Goal: Information Seeking & Learning: Learn about a topic

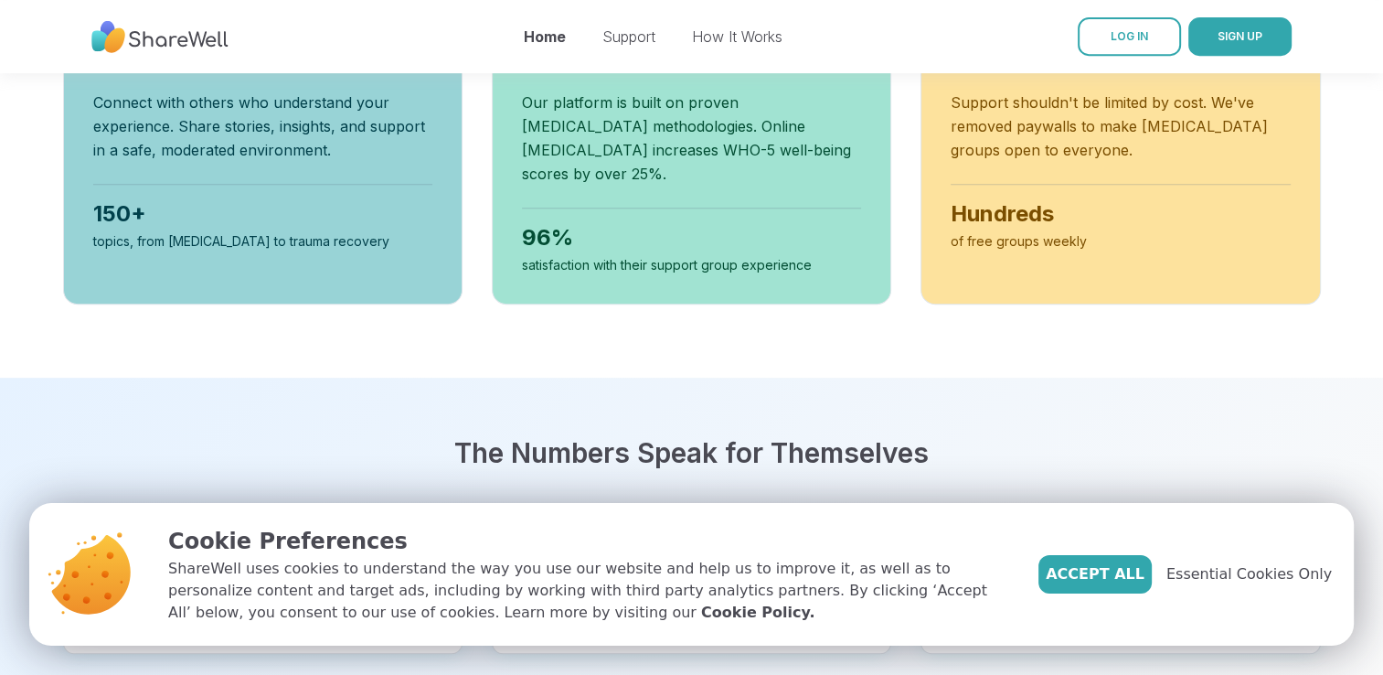
scroll to position [823, 0]
click at [1112, 573] on span "Accept All" at bounding box center [1095, 574] width 99 height 22
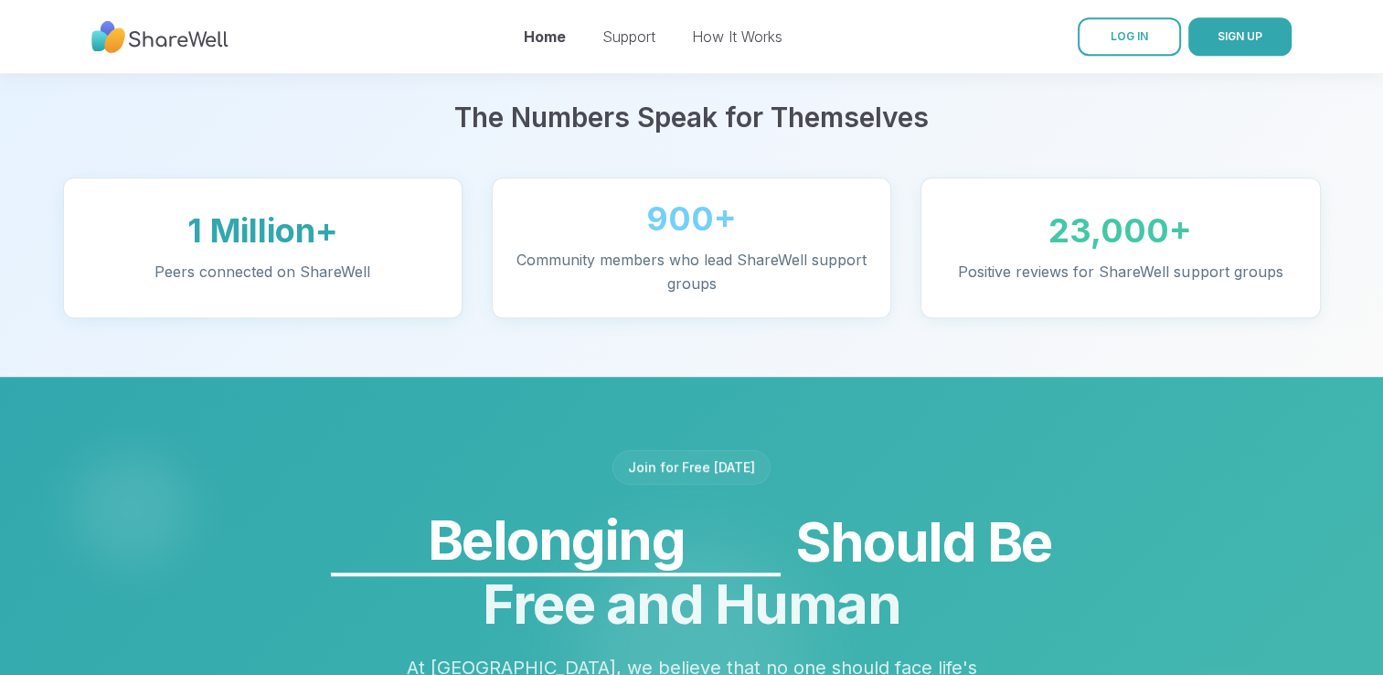
scroll to position [1371, 0]
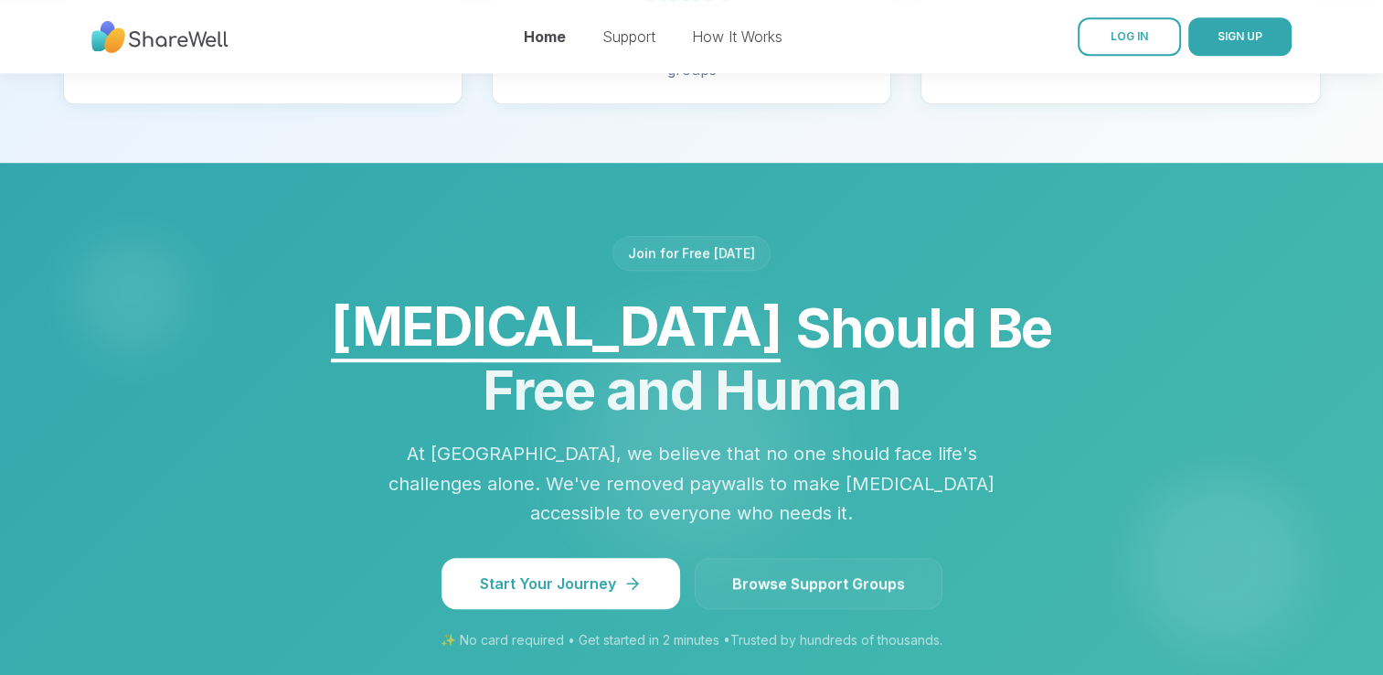
click at [814, 572] on span "Browse Support Groups" at bounding box center [818, 583] width 173 height 22
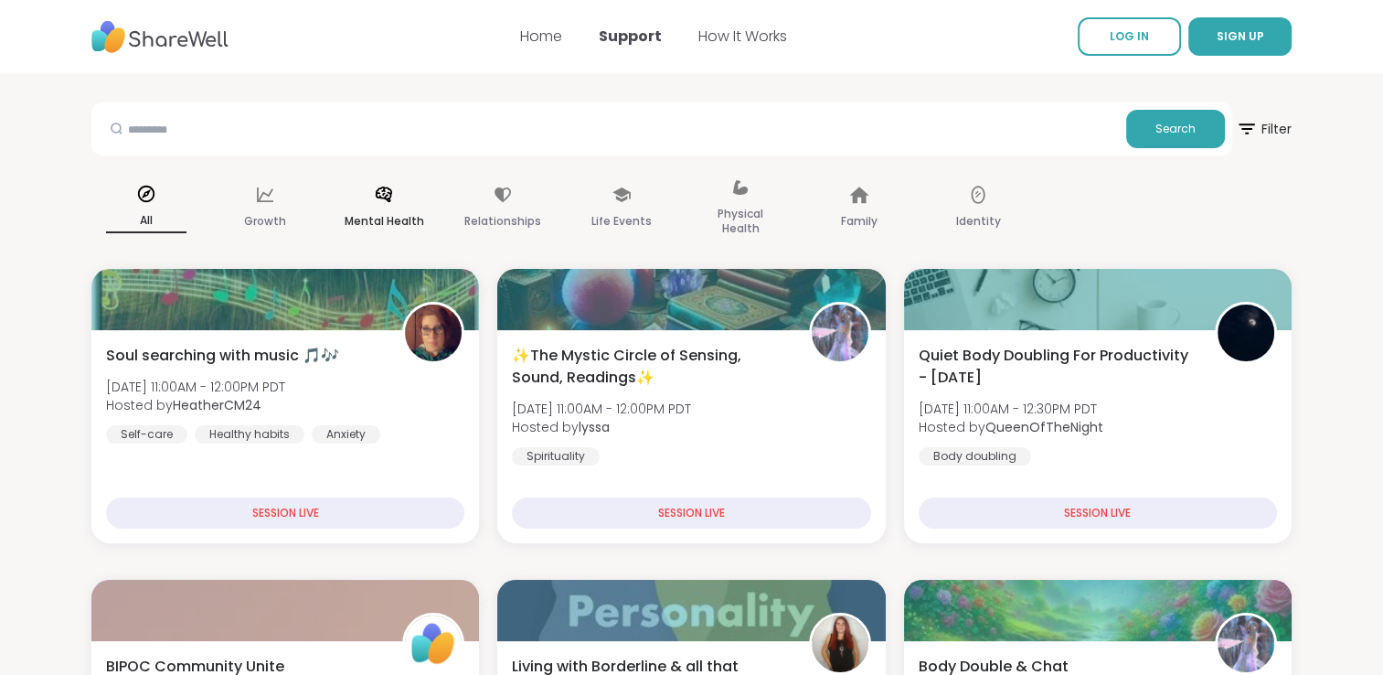
click at [386, 218] on p "Mental Health" at bounding box center [385, 221] width 80 height 22
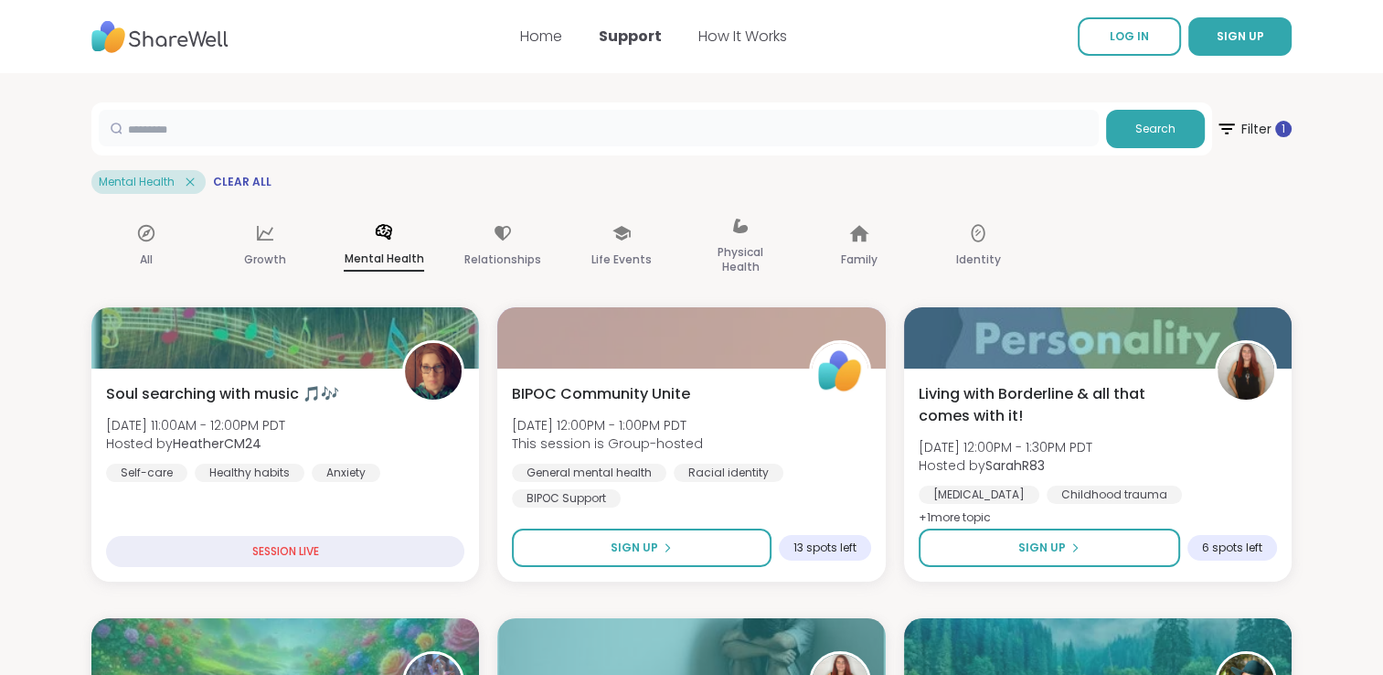
click at [133, 133] on input "text" at bounding box center [599, 128] width 1000 height 37
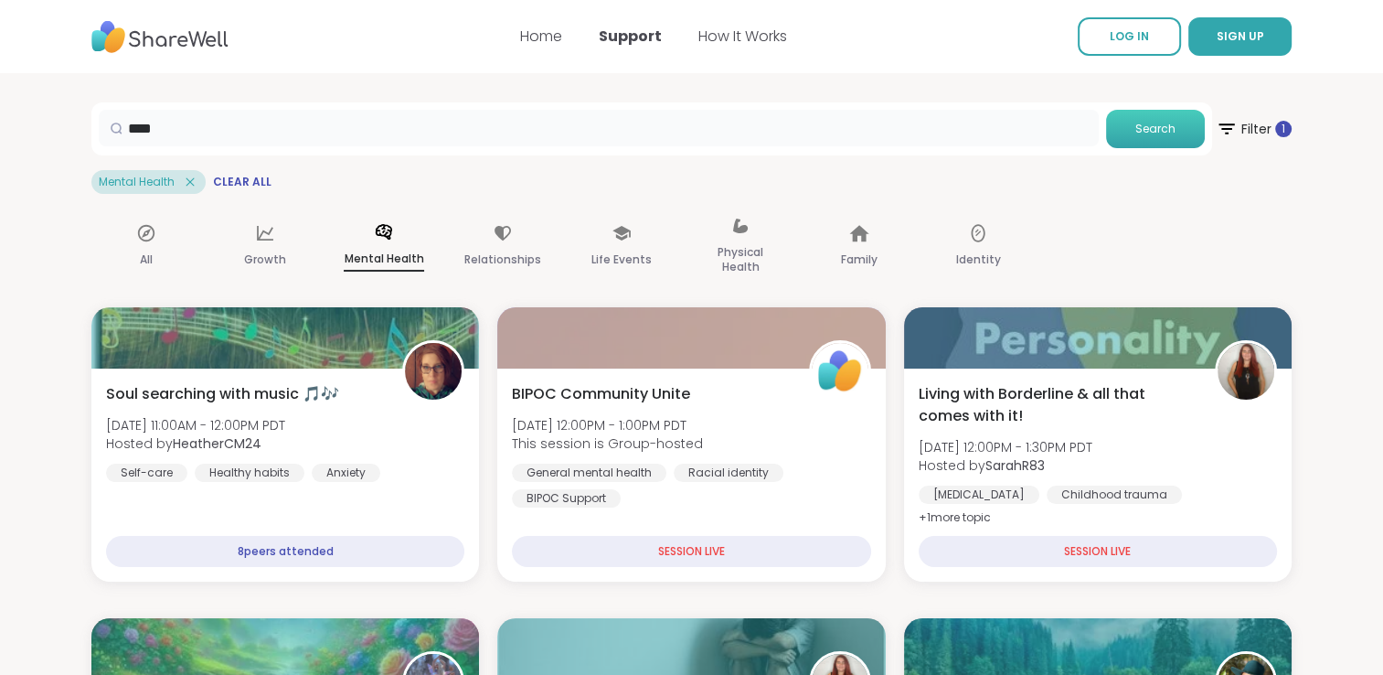
type input "****"
click at [1136, 123] on span "Search" at bounding box center [1155, 129] width 40 height 16
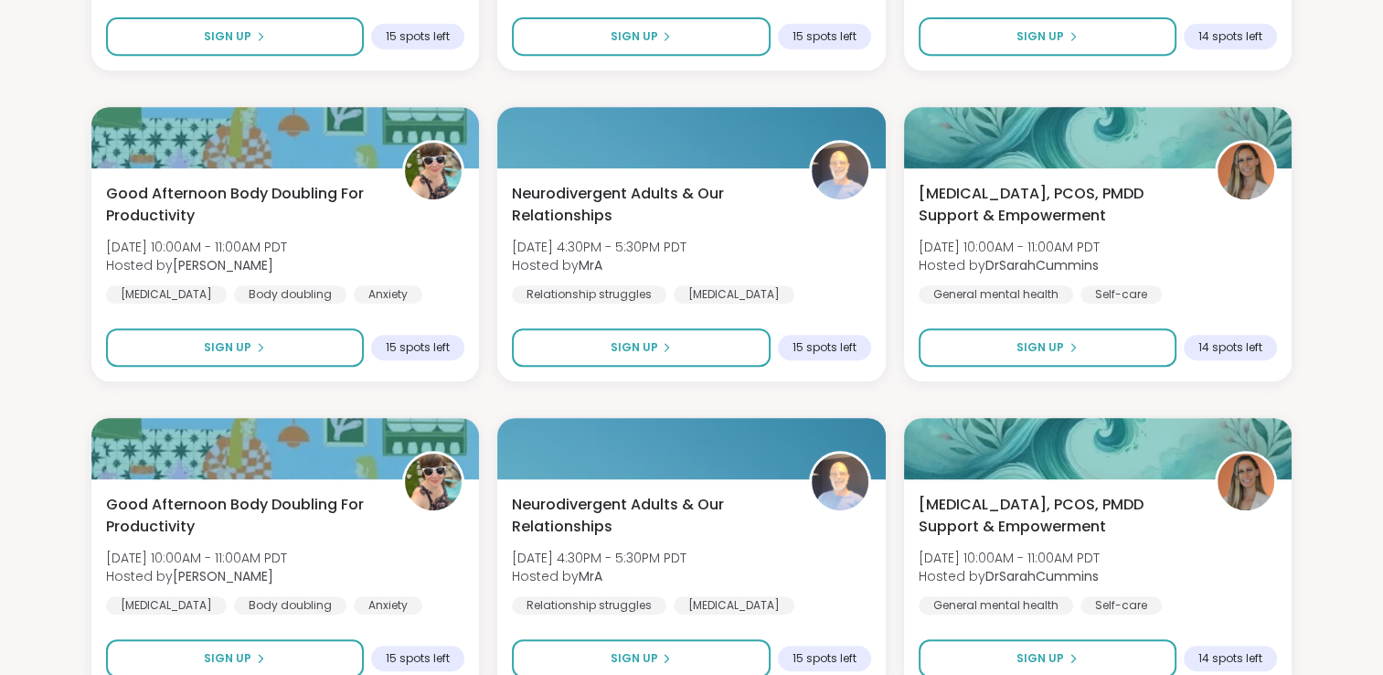
scroll to position [823, 0]
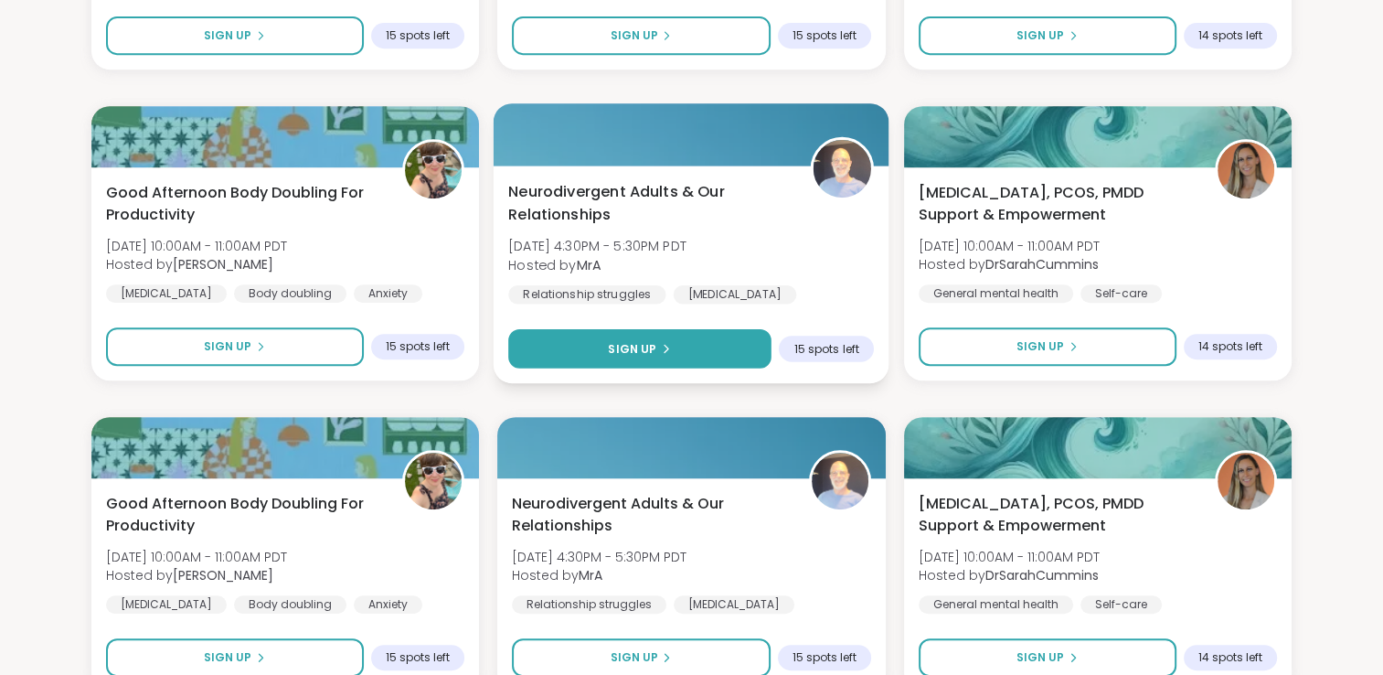
click at [624, 346] on span "Sign Up" at bounding box center [633, 348] width 48 height 16
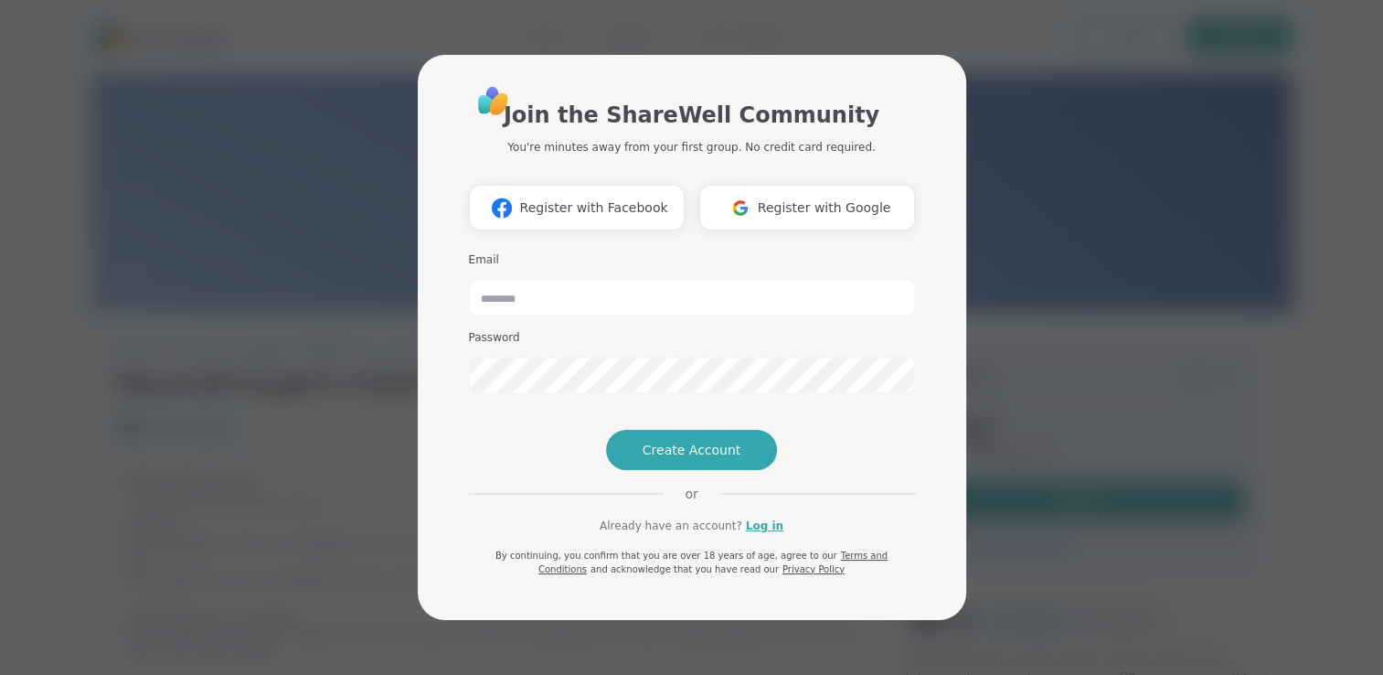
click at [1112, 246] on div "Join the ShareWell Community You're minutes away from your first group. No cred…" at bounding box center [691, 337] width 1361 height 675
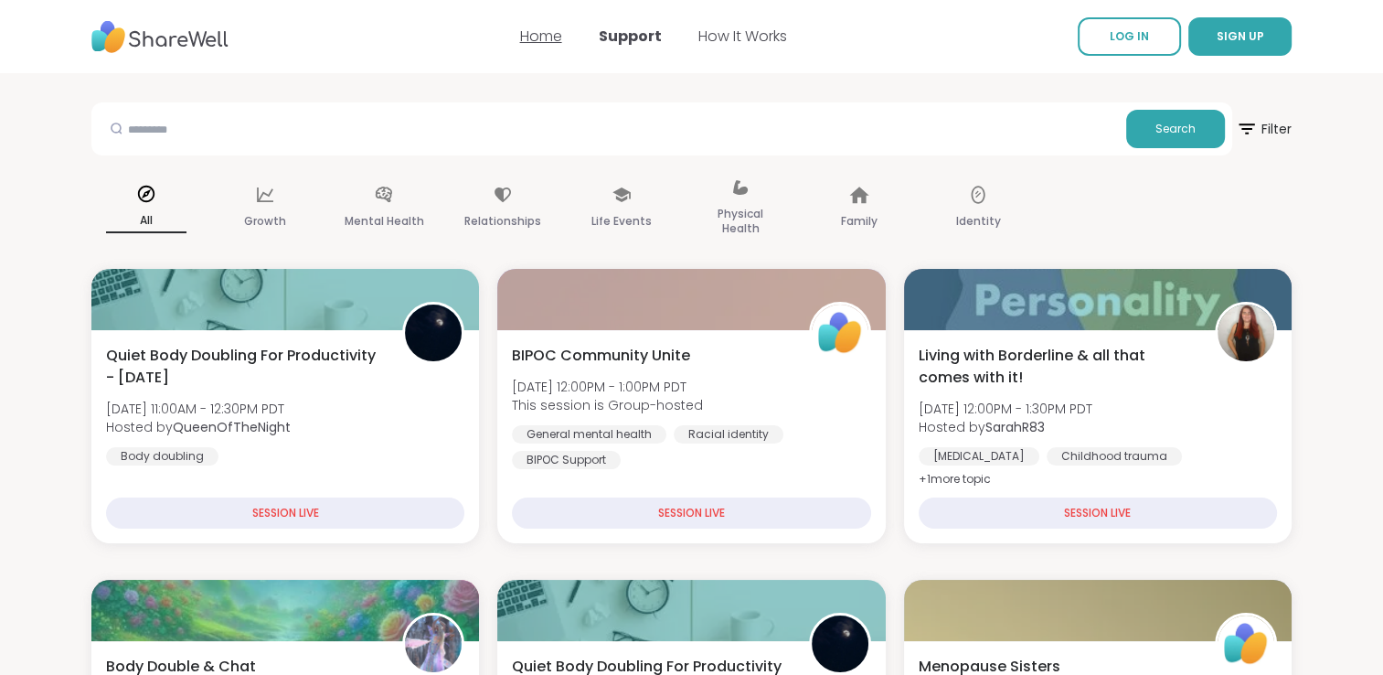
click at [534, 32] on link "Home" at bounding box center [541, 36] width 42 height 21
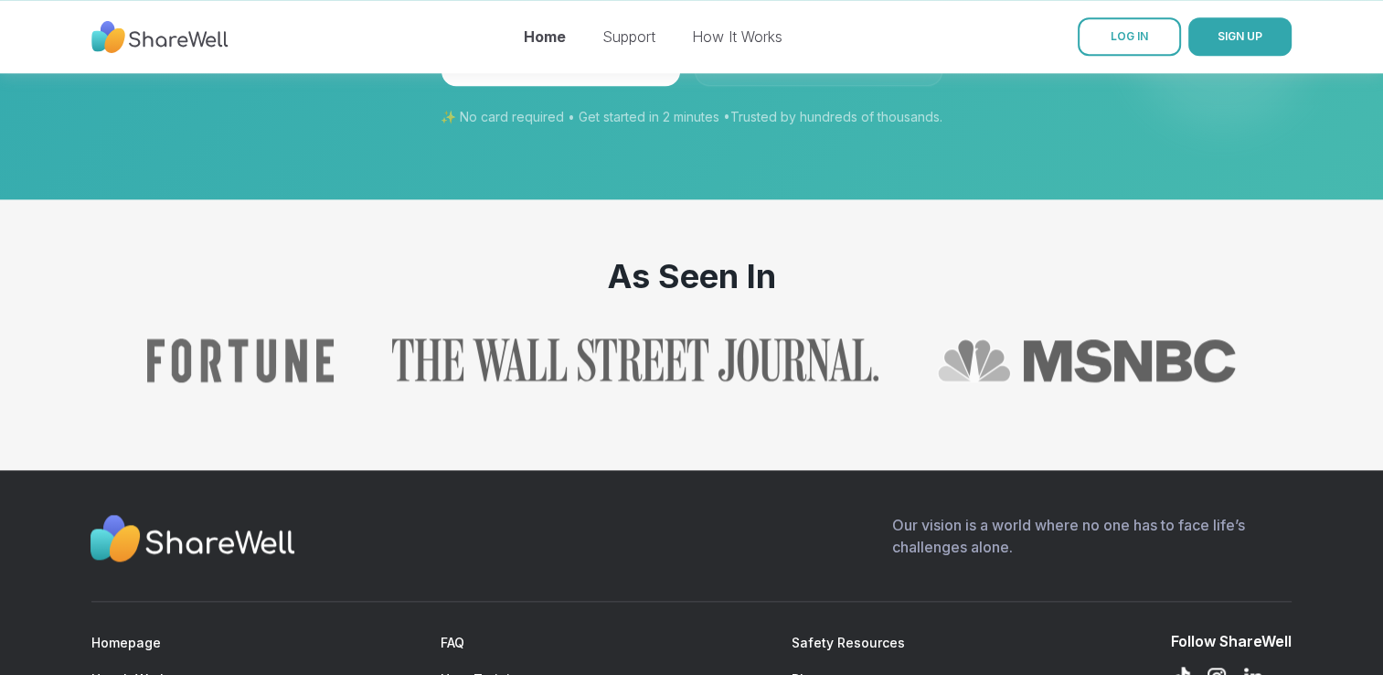
scroll to position [2015, 0]
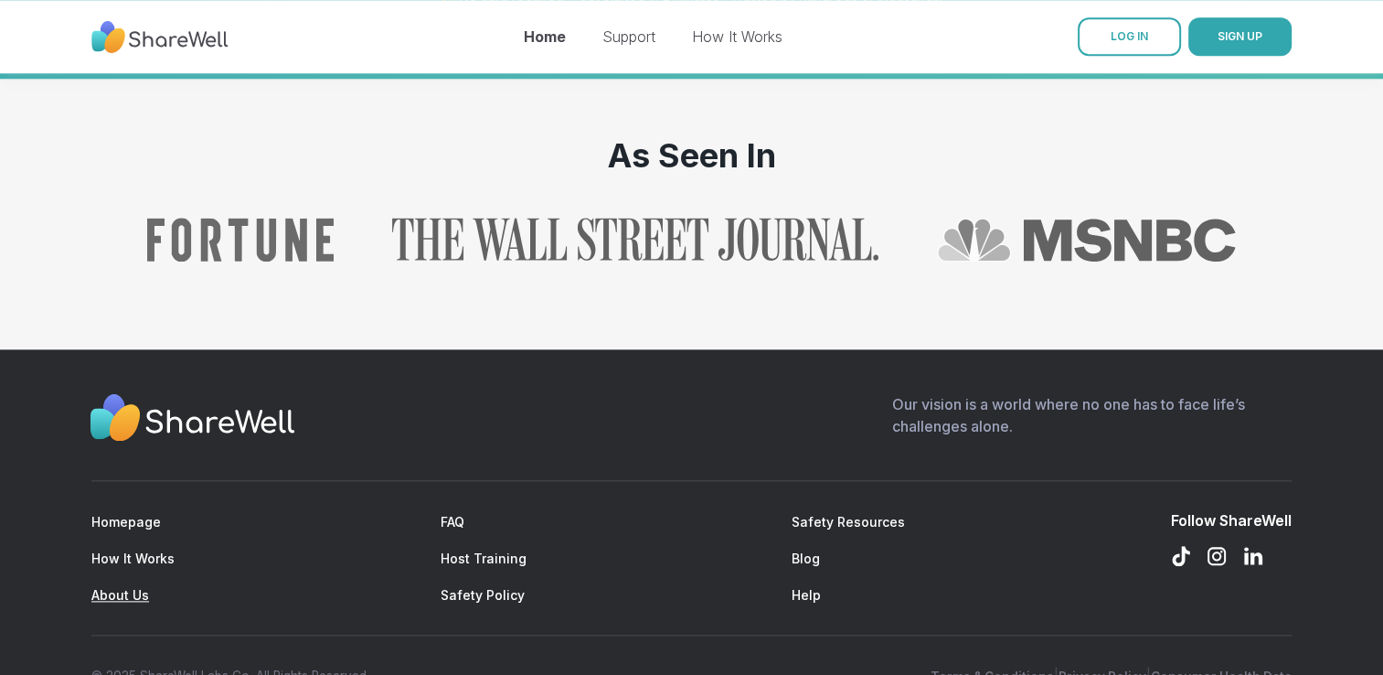
click at [113, 587] on link "About Us" at bounding box center [120, 595] width 58 height 16
